Goal: Connect with others: Connect with others

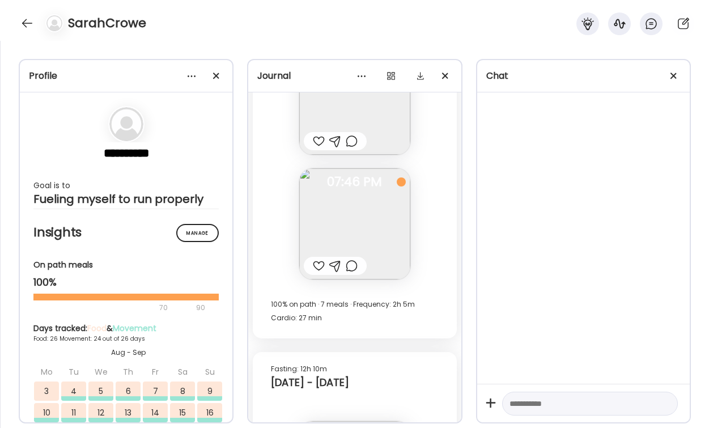
scroll to position [41439, 0]
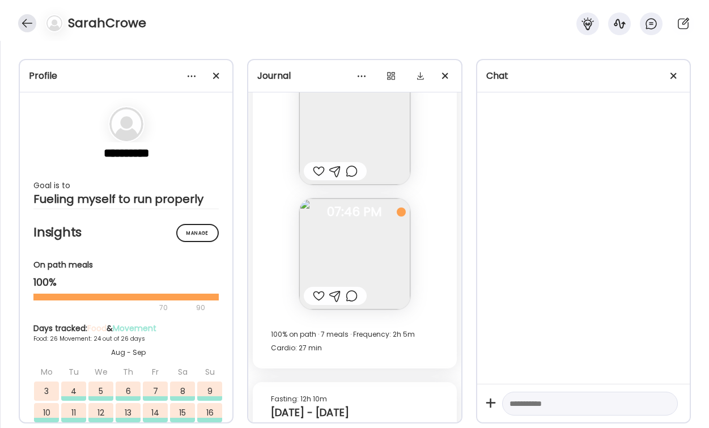
click at [22, 24] on div at bounding box center [27, 23] width 18 height 18
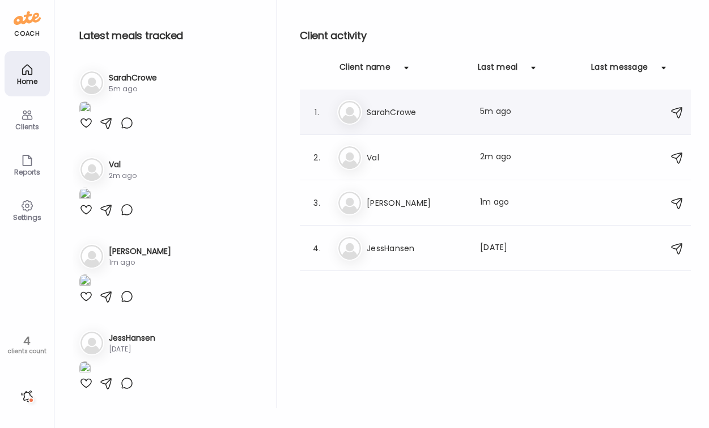
click at [403, 113] on h3 "SarahCrowe" at bounding box center [417, 112] width 100 height 14
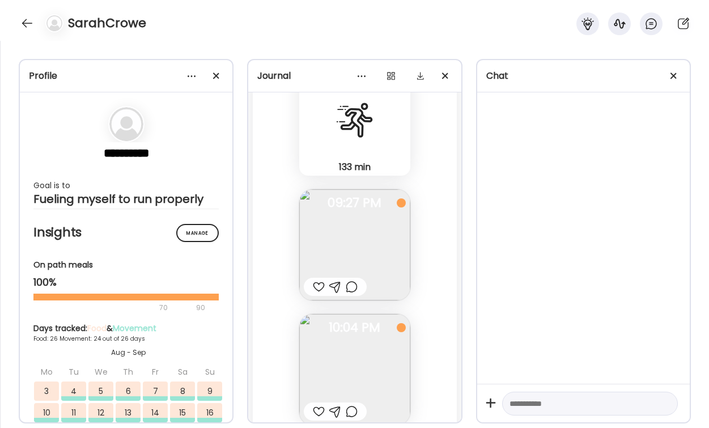
scroll to position [43372, 0]
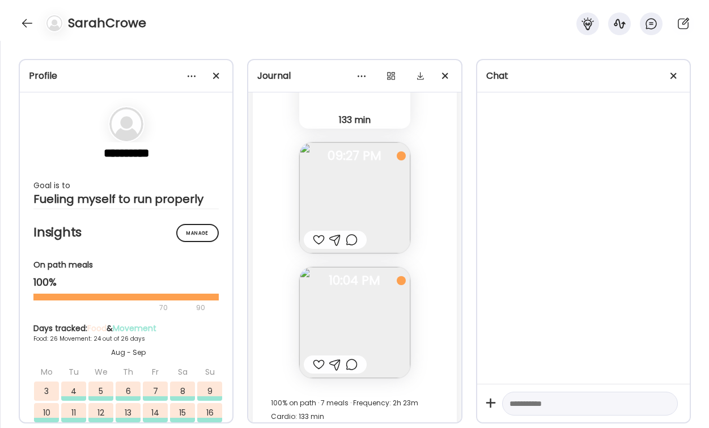
click at [318, 237] on div at bounding box center [319, 240] width 12 height 14
click at [318, 362] on div at bounding box center [319, 365] width 12 height 14
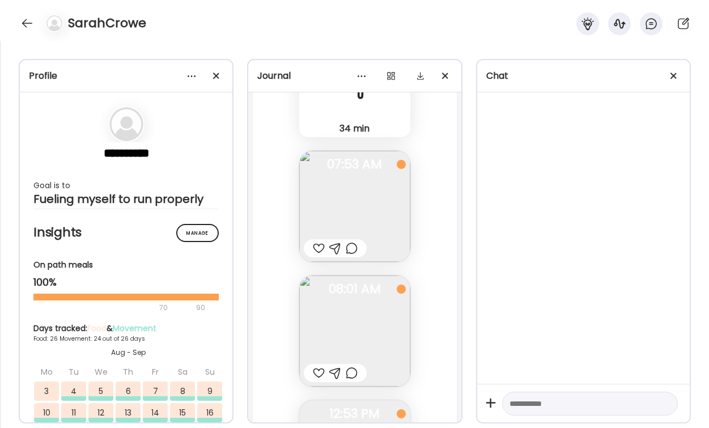
scroll to position [43900, 0]
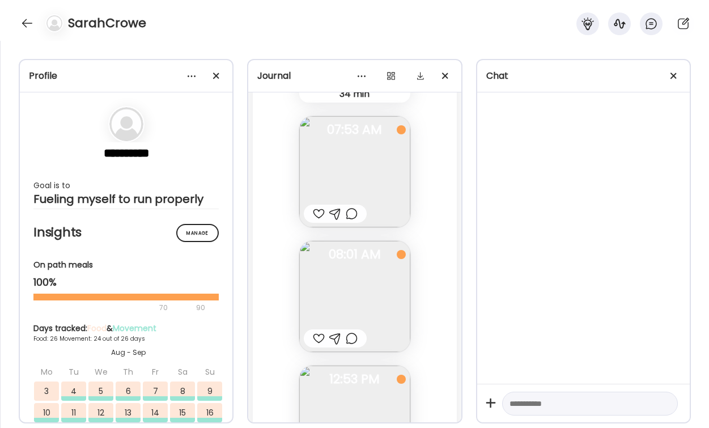
click at [316, 211] on div at bounding box center [319, 214] width 12 height 14
click at [320, 337] on div at bounding box center [319, 339] width 12 height 14
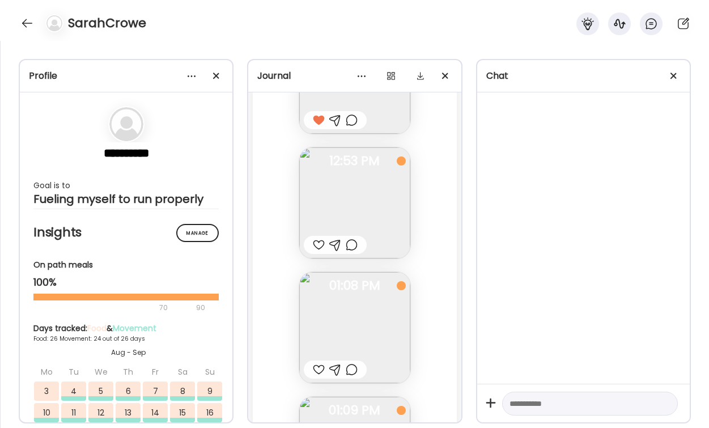
scroll to position [44120, 0]
click at [316, 244] on div at bounding box center [319, 244] width 12 height 14
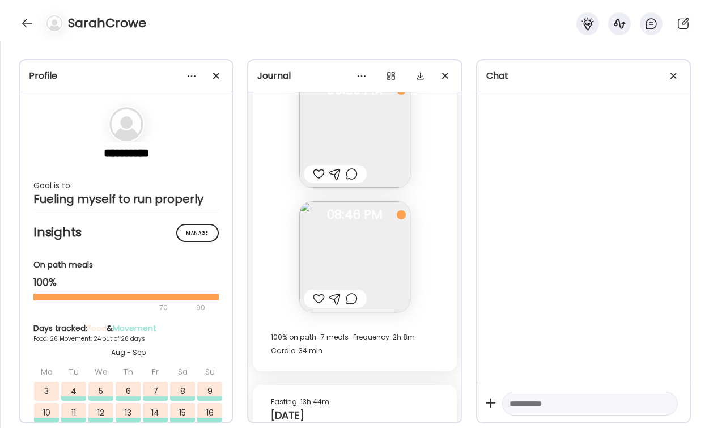
scroll to position [44586, 0]
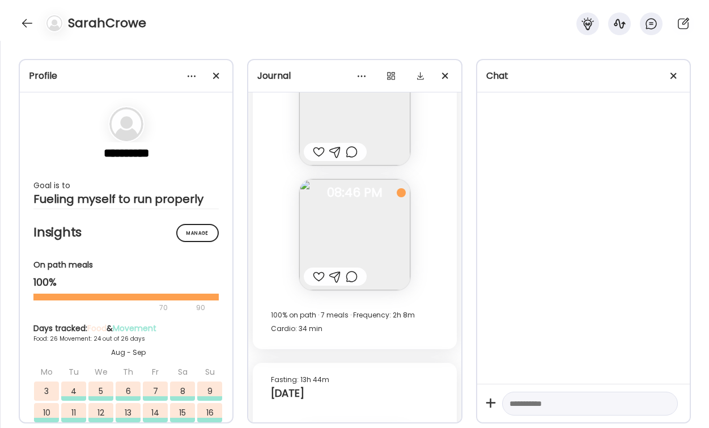
click at [319, 277] on div at bounding box center [319, 277] width 12 height 14
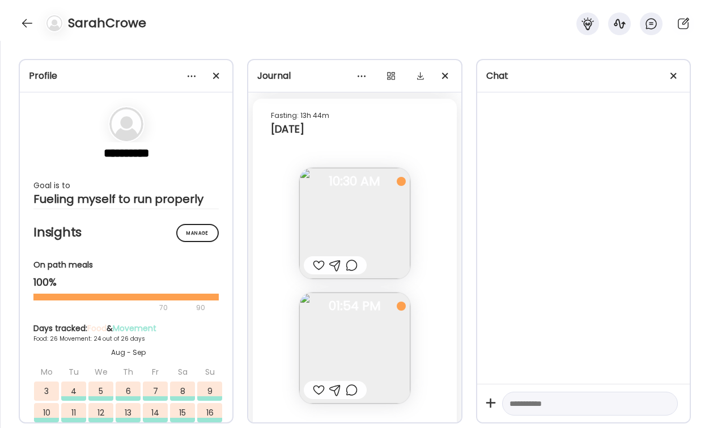
scroll to position [44881, 0]
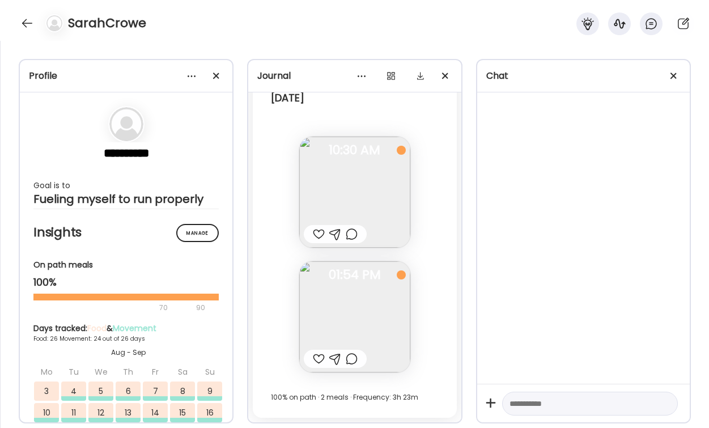
click at [320, 238] on div at bounding box center [319, 234] width 12 height 14
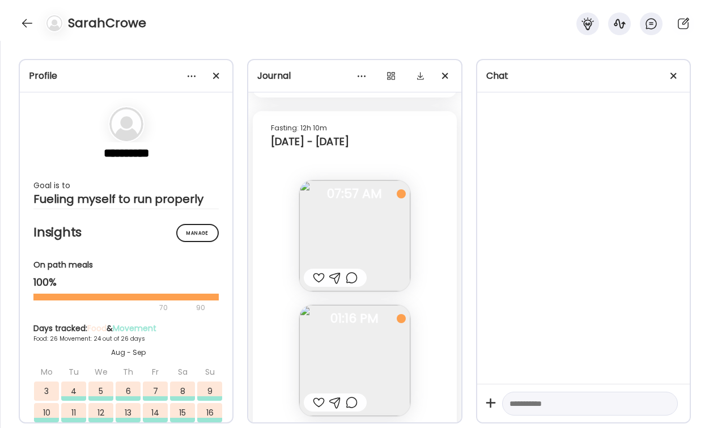
scroll to position [41754, 0]
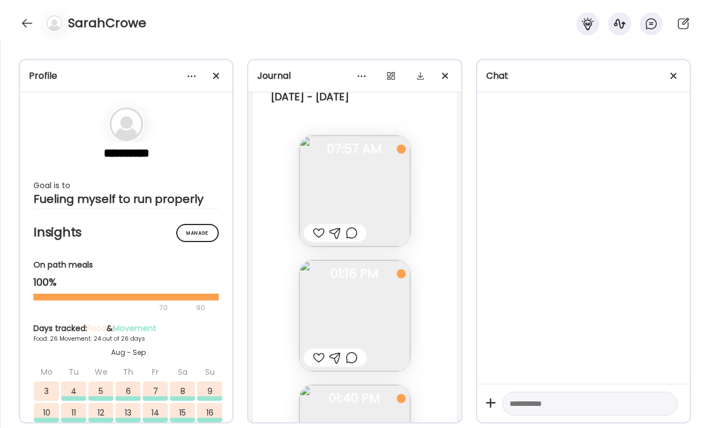
click at [319, 232] on div at bounding box center [319, 233] width 12 height 14
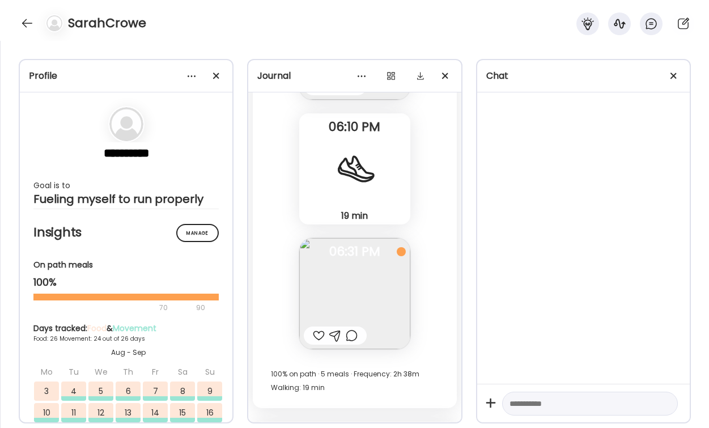
scroll to position [42276, 0]
click at [321, 334] on div at bounding box center [319, 335] width 12 height 14
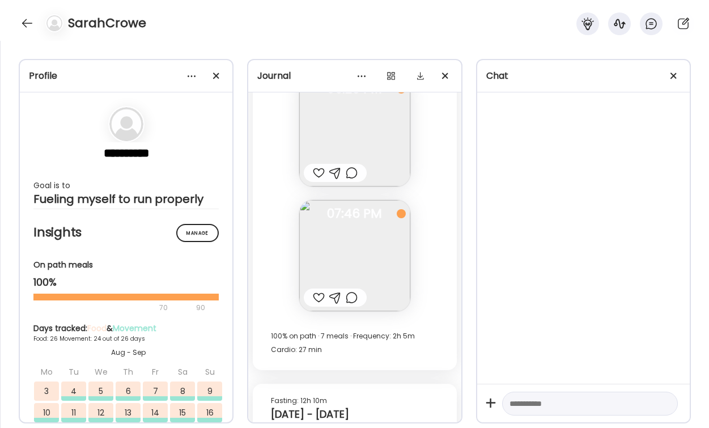
scroll to position [41416, 0]
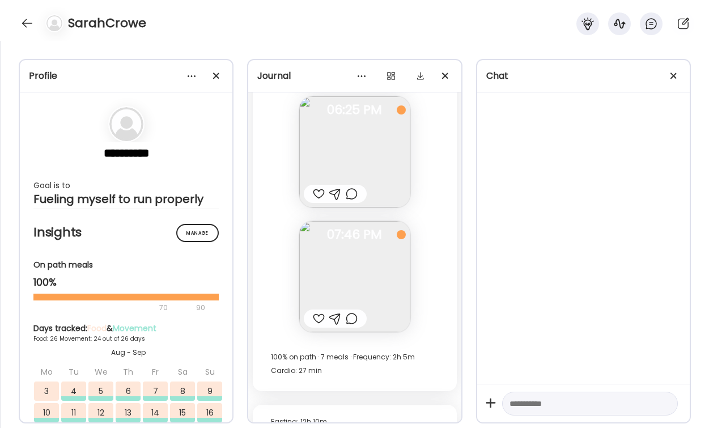
click at [318, 317] on div at bounding box center [319, 319] width 12 height 14
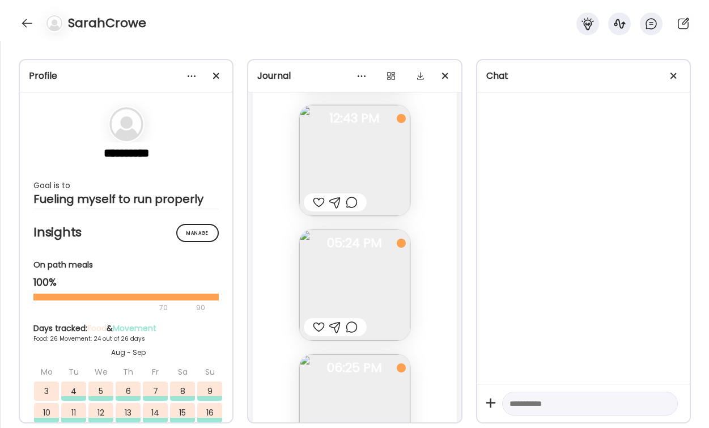
scroll to position [41143, 0]
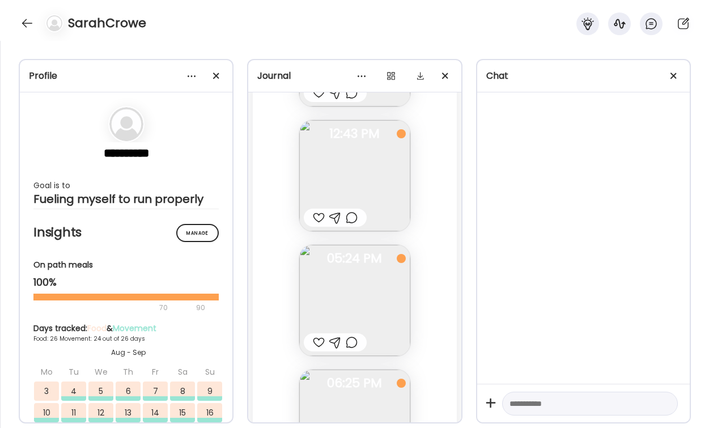
click at [318, 341] on div at bounding box center [319, 343] width 12 height 14
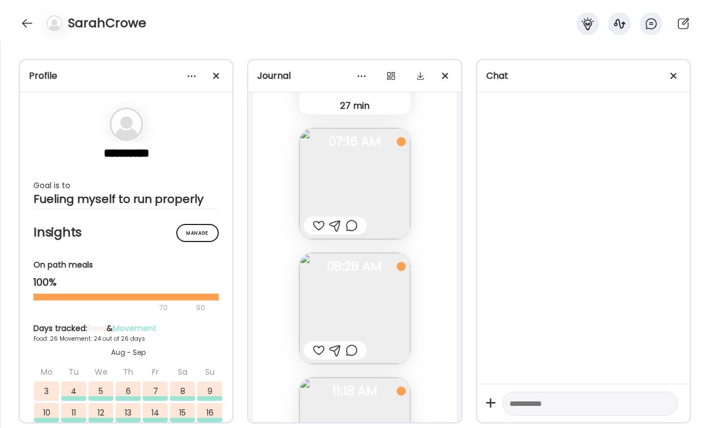
click at [321, 224] on div at bounding box center [319, 226] width 12 height 14
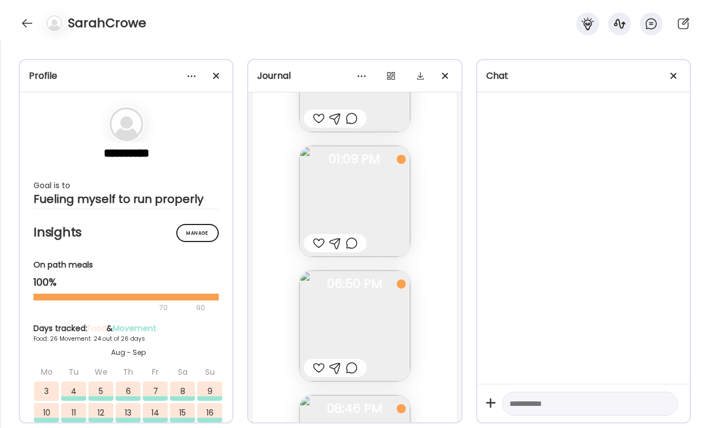
scroll to position [44881, 0]
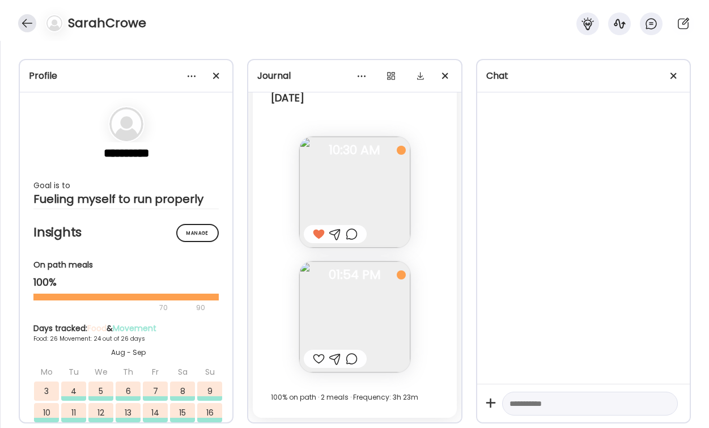
click at [23, 23] on div at bounding box center [27, 23] width 18 height 18
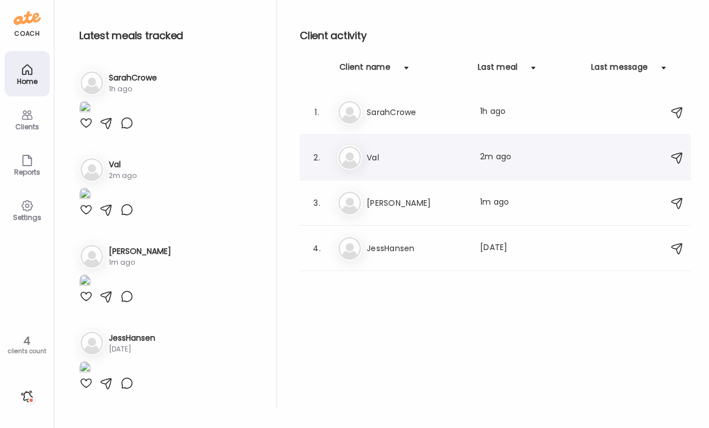
click at [402, 160] on h3 "Val" at bounding box center [417, 158] width 100 height 14
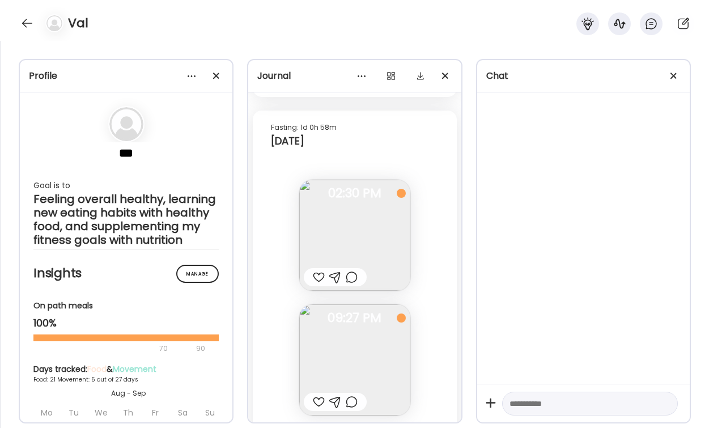
scroll to position [13281, 0]
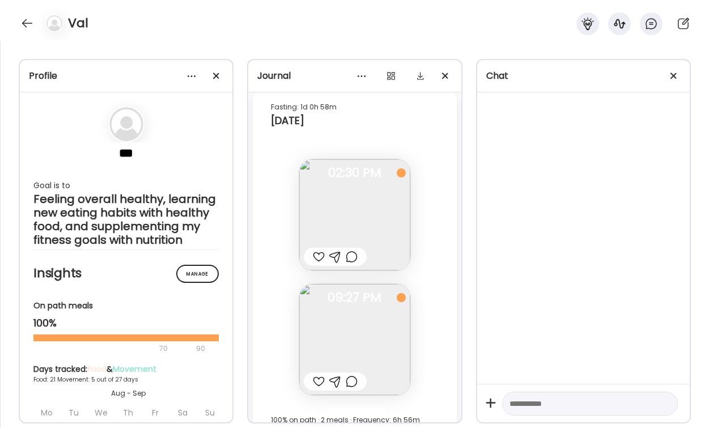
click at [320, 255] on div at bounding box center [319, 257] width 12 height 14
click at [319, 382] on div at bounding box center [319, 382] width 12 height 14
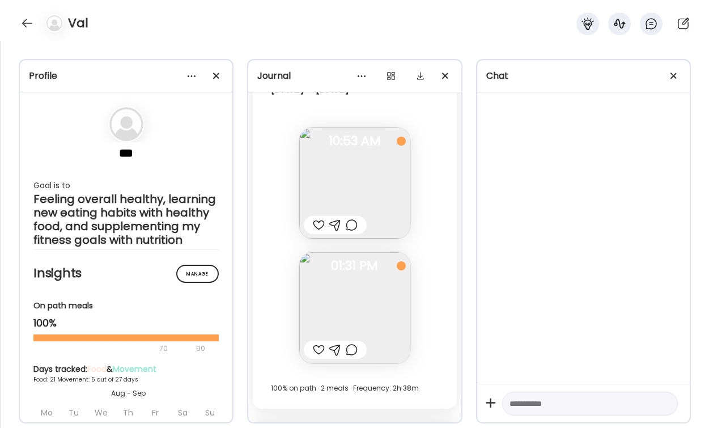
scroll to position [12940, 0]
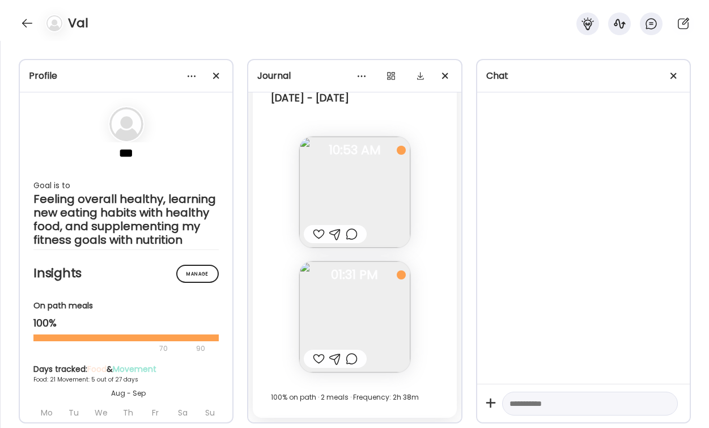
click at [317, 234] on div at bounding box center [319, 234] width 12 height 14
click at [318, 361] on div at bounding box center [319, 359] width 12 height 14
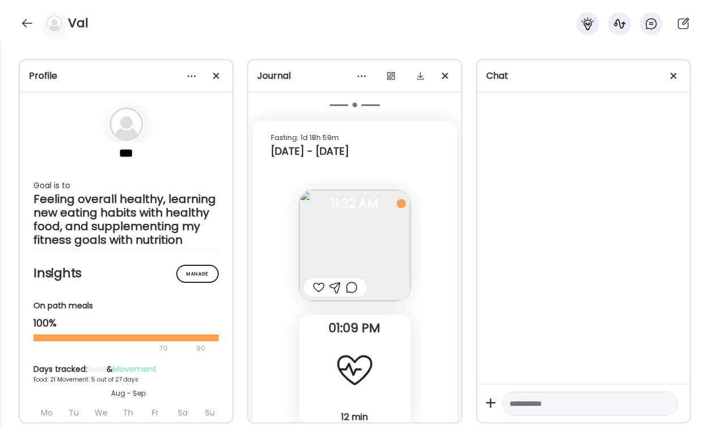
scroll to position [12239, 0]
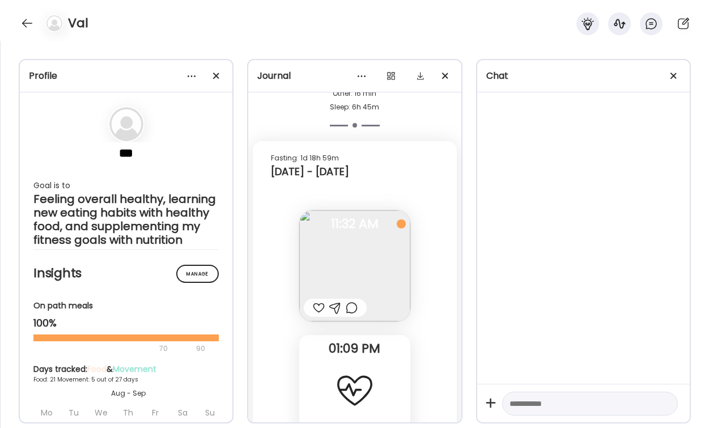
click at [319, 310] on div at bounding box center [319, 308] width 12 height 14
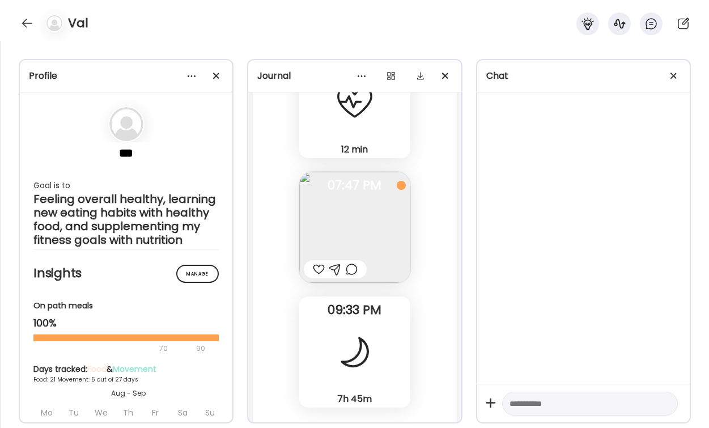
scroll to position [12544, 0]
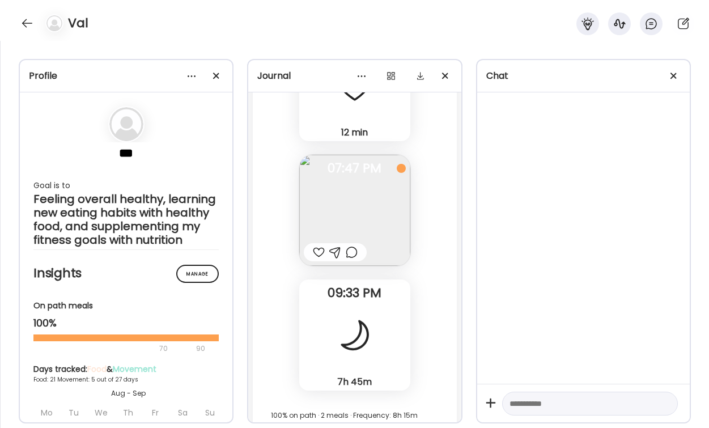
click at [317, 248] on div at bounding box center [319, 252] width 12 height 14
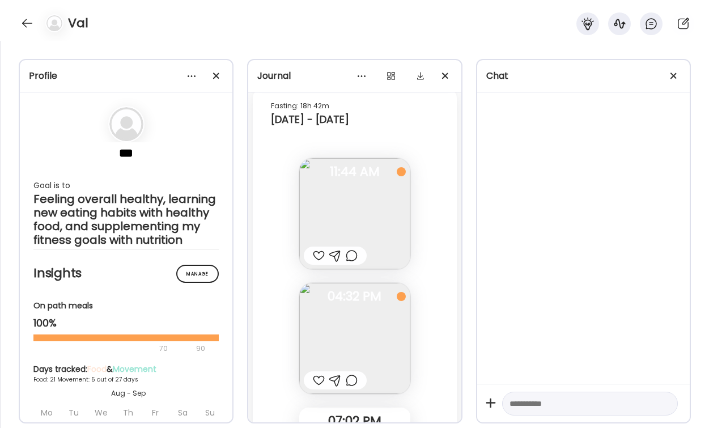
scroll to position [11530, 0]
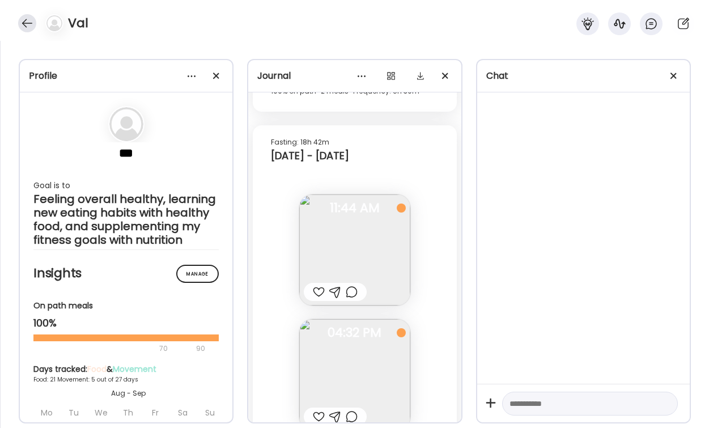
click at [29, 24] on div at bounding box center [27, 23] width 18 height 18
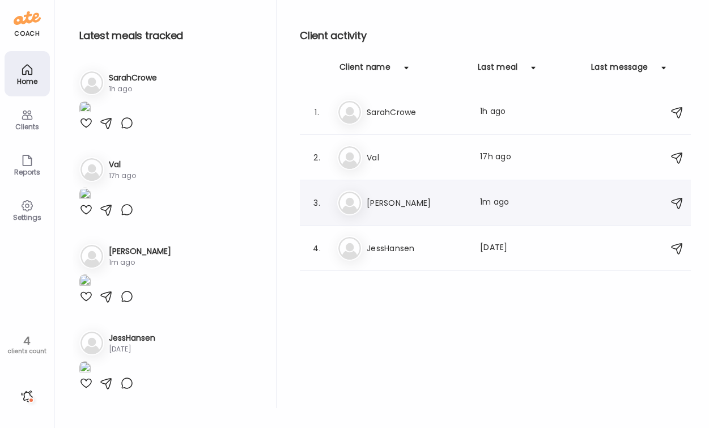
click at [424, 221] on div "3. Mo [PERSON_NAME] Last meal: 1m ago" at bounding box center [495, 202] width 391 height 45
click at [417, 200] on h3 "[PERSON_NAME]" at bounding box center [417, 203] width 100 height 14
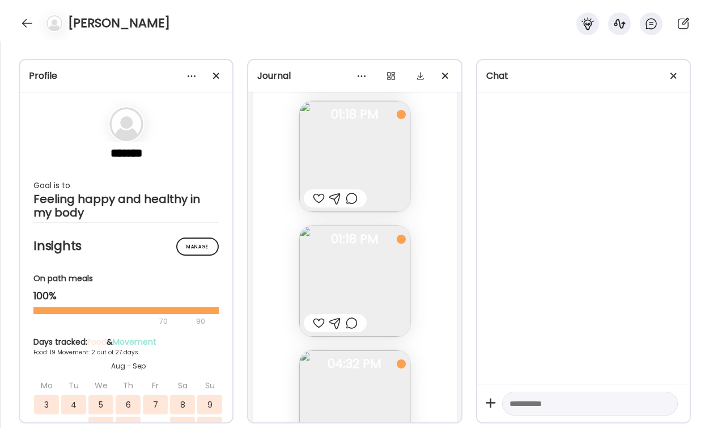
scroll to position [11367, 0]
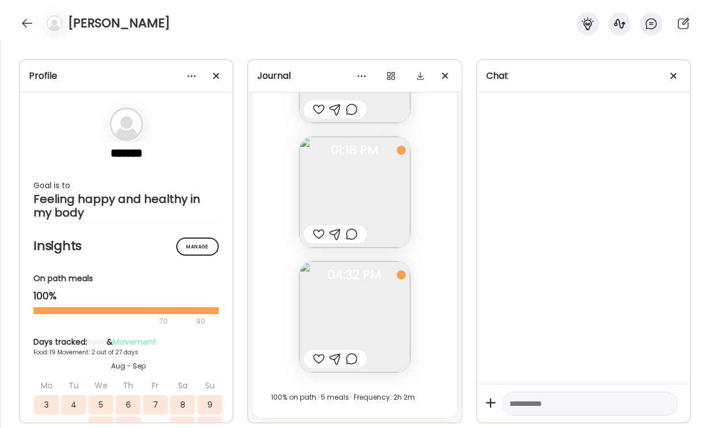
click at [320, 232] on div at bounding box center [319, 234] width 12 height 14
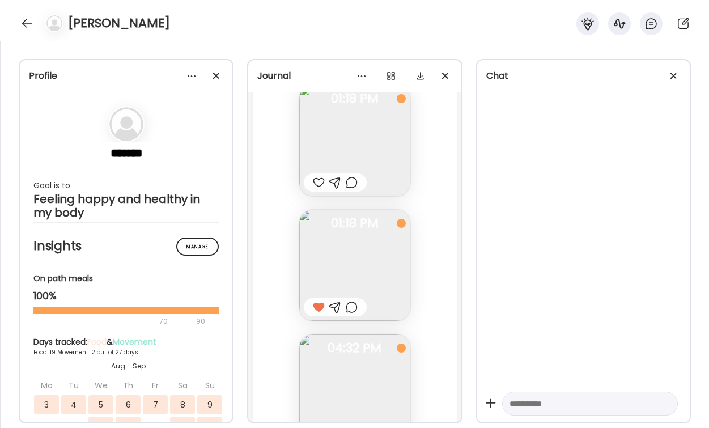
scroll to position [11230, 0]
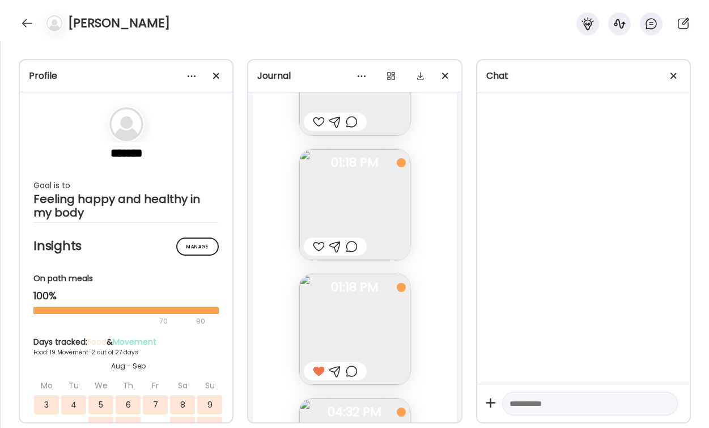
click at [316, 249] on div at bounding box center [319, 247] width 12 height 14
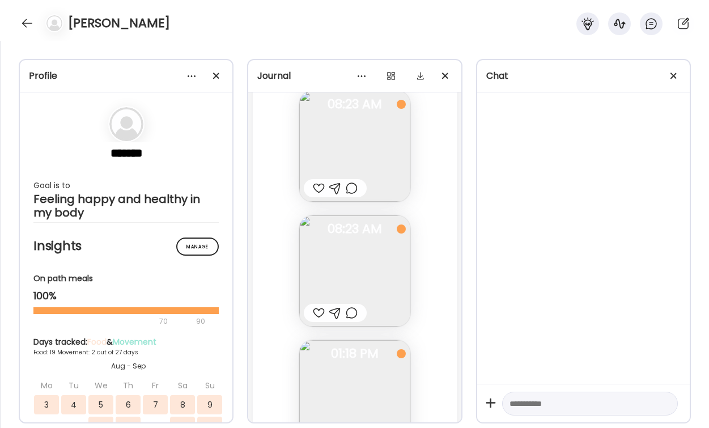
click at [319, 186] on div at bounding box center [319, 188] width 12 height 14
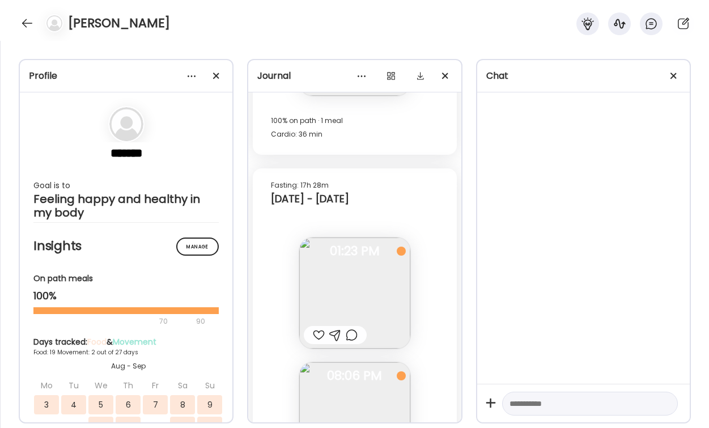
scroll to position [10678, 0]
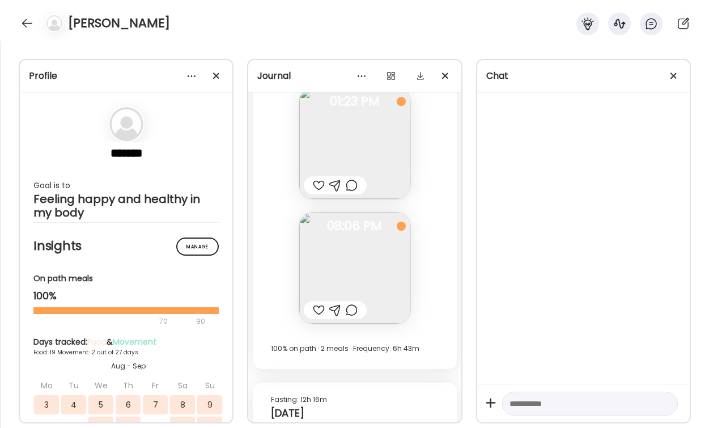
click at [320, 185] on div at bounding box center [319, 186] width 12 height 14
click at [320, 311] on div at bounding box center [319, 310] width 12 height 14
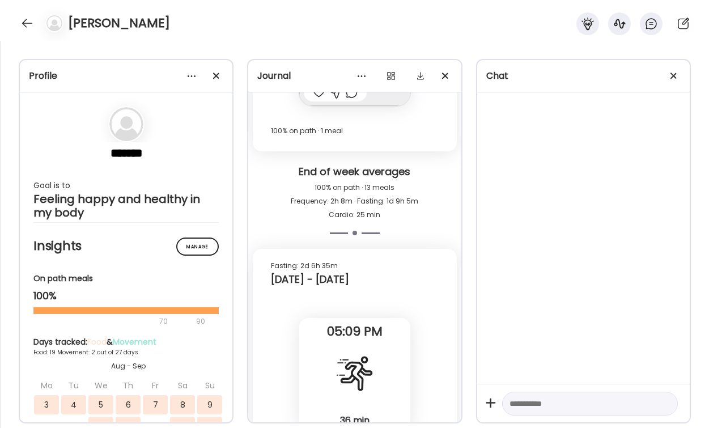
scroll to position [10028, 0]
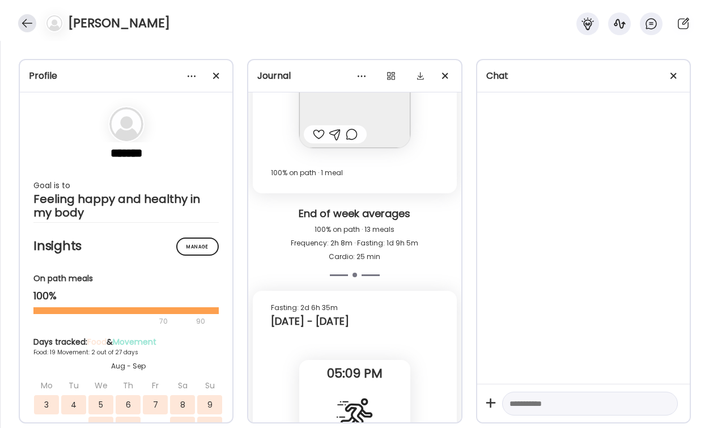
click at [26, 26] on div at bounding box center [27, 23] width 18 height 18
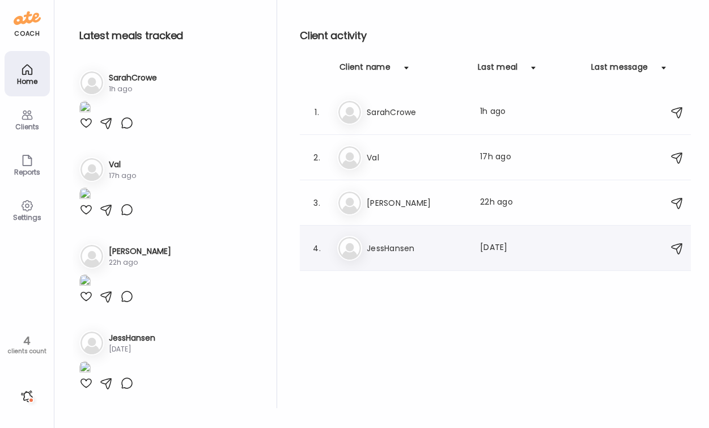
click at [442, 253] on h3 "JessHansen" at bounding box center [417, 248] width 100 height 14
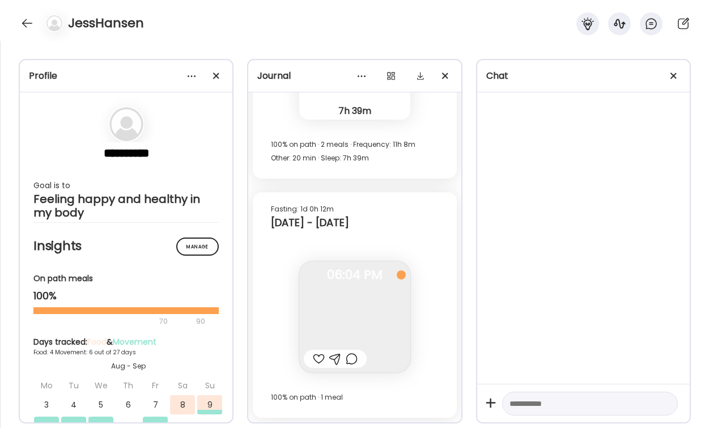
scroll to position [7426, 0]
click at [21, 22] on div at bounding box center [27, 23] width 18 height 18
